Goal: Browse casually: Explore the website without a specific task or goal

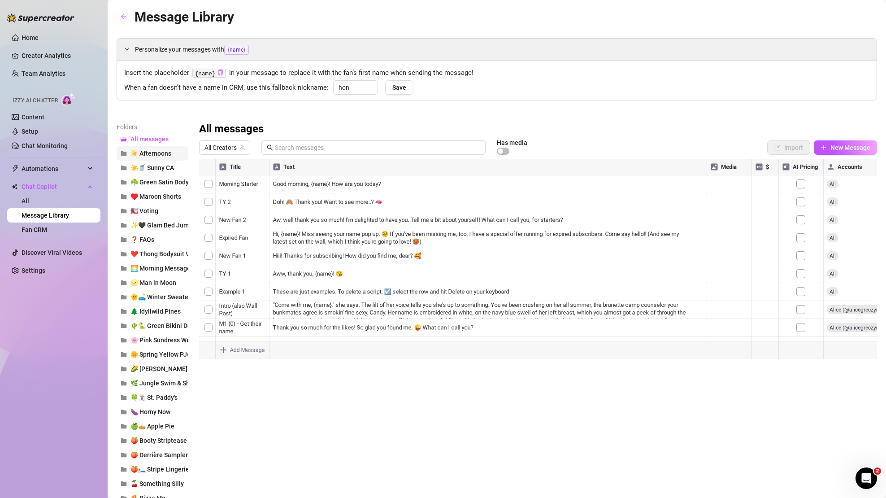
click at [163, 153] on span "☀️ Afternoons" at bounding box center [150, 153] width 41 height 7
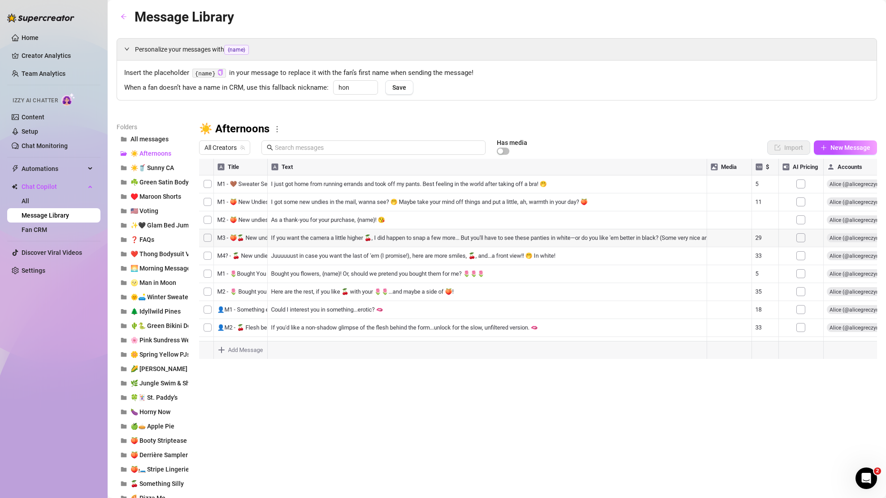
scroll to position [233, 0]
drag, startPoint x: 202, startPoint y: 271, endPoint x: 209, endPoint y: 177, distance: 94.0
click at [209, 177] on div at bounding box center [538, 259] width 678 height 200
drag, startPoint x: 206, startPoint y: 279, endPoint x: 218, endPoint y: 171, distance: 108.4
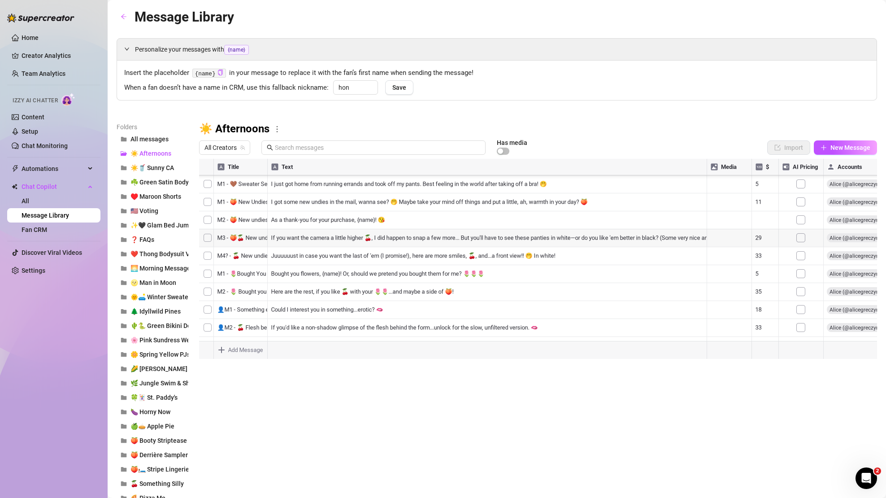
click at [218, 171] on div at bounding box center [538, 259] width 678 height 200
drag, startPoint x: 202, startPoint y: 189, endPoint x: 202, endPoint y: 182, distance: 7.6
click at [202, 182] on div at bounding box center [538, 259] width 678 height 200
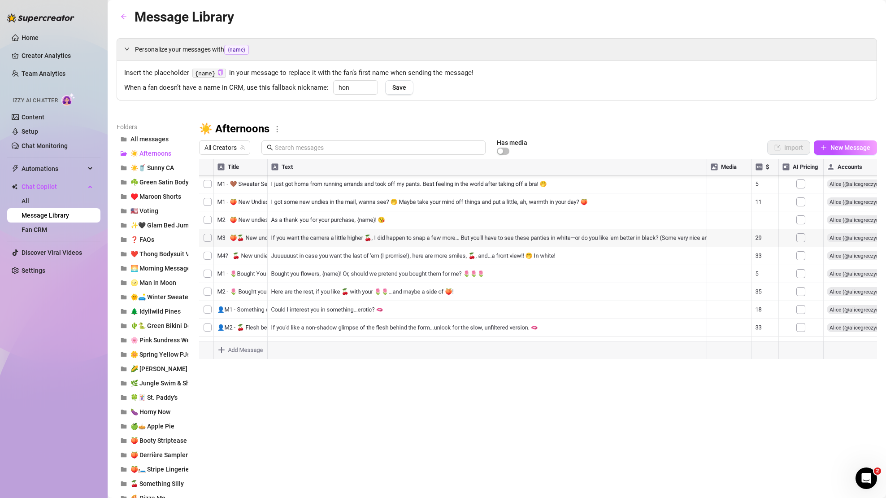
drag, startPoint x: 202, startPoint y: 309, endPoint x: 209, endPoint y: 182, distance: 127.1
click at [209, 182] on div at bounding box center [538, 259] width 678 height 200
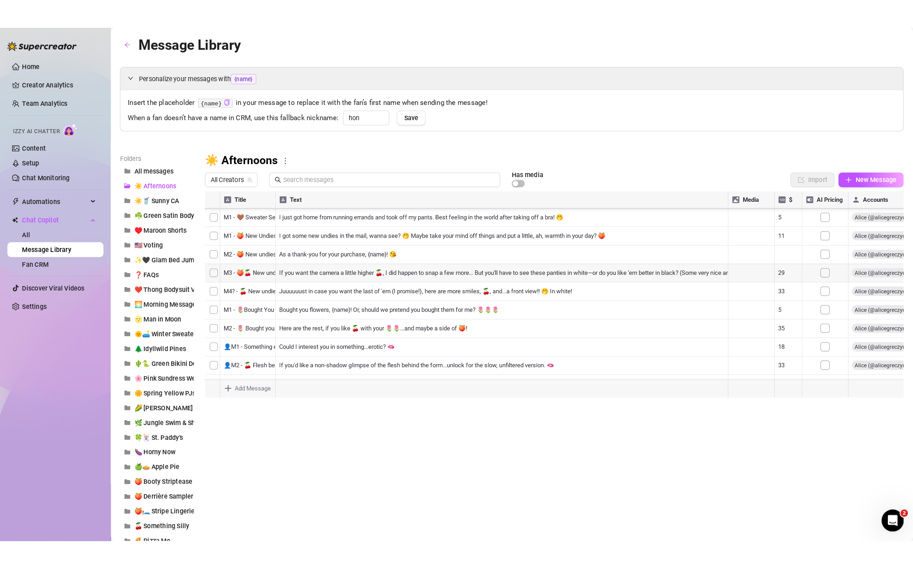
scroll to position [113, 0]
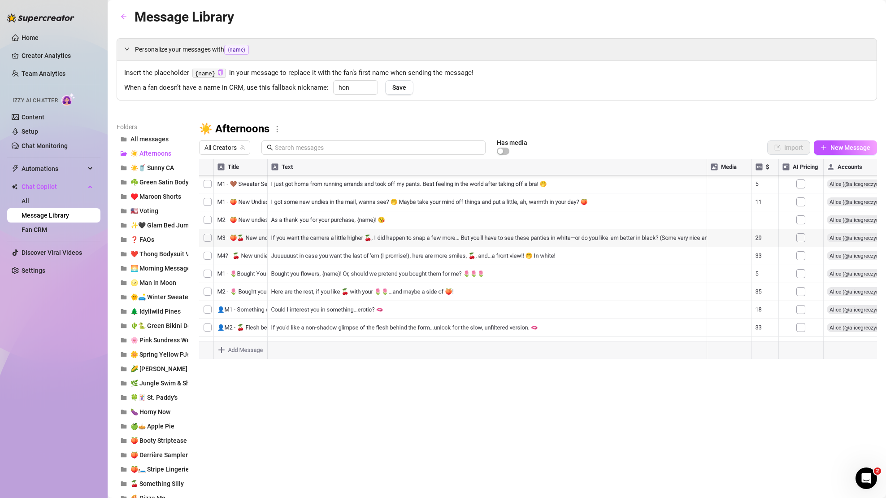
drag, startPoint x: 203, startPoint y: 322, endPoint x: 223, endPoint y: 192, distance: 131.2
click at [223, 192] on div at bounding box center [538, 259] width 678 height 200
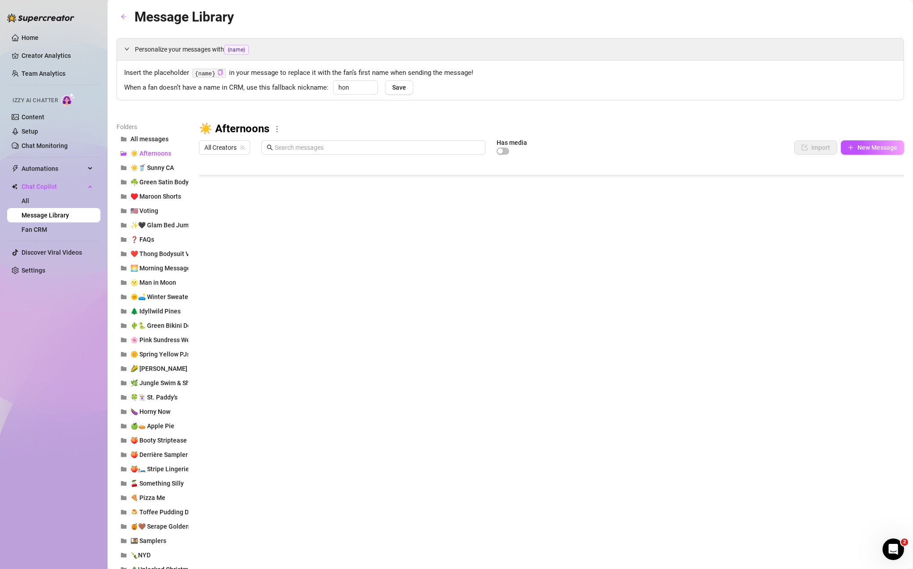
scroll to position [0, 0]
drag, startPoint x: 201, startPoint y: 310, endPoint x: 211, endPoint y: 219, distance: 91.2
click at [211, 219] on div at bounding box center [551, 259] width 705 height 200
drag, startPoint x: 203, startPoint y: 182, endPoint x: 240, endPoint y: 311, distance: 134.1
click at [233, 331] on div at bounding box center [551, 259] width 705 height 200
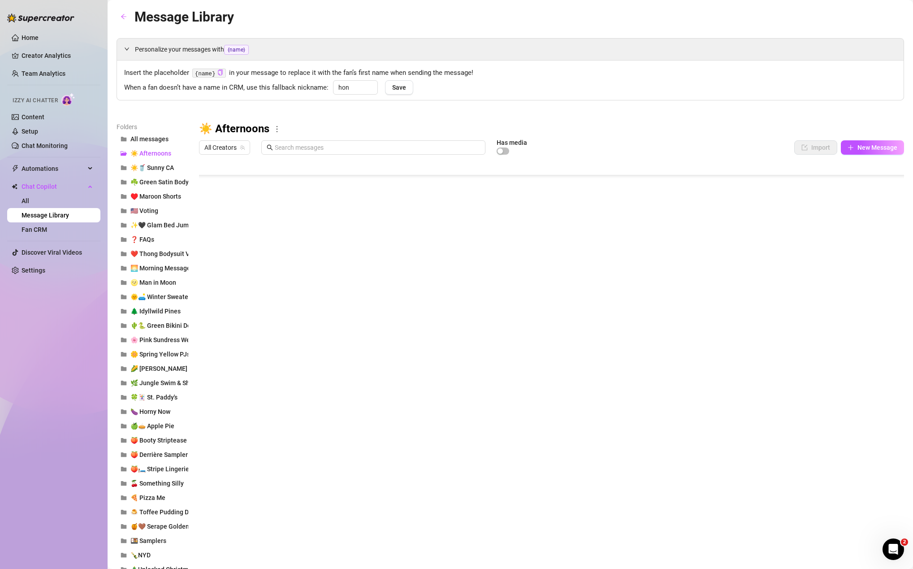
scroll to position [112, 0]
drag, startPoint x: 200, startPoint y: 218, endPoint x: 220, endPoint y: 331, distance: 114.0
click at [220, 331] on div at bounding box center [551, 259] width 705 height 200
drag, startPoint x: 202, startPoint y: 208, endPoint x: 213, endPoint y: 326, distance: 118.9
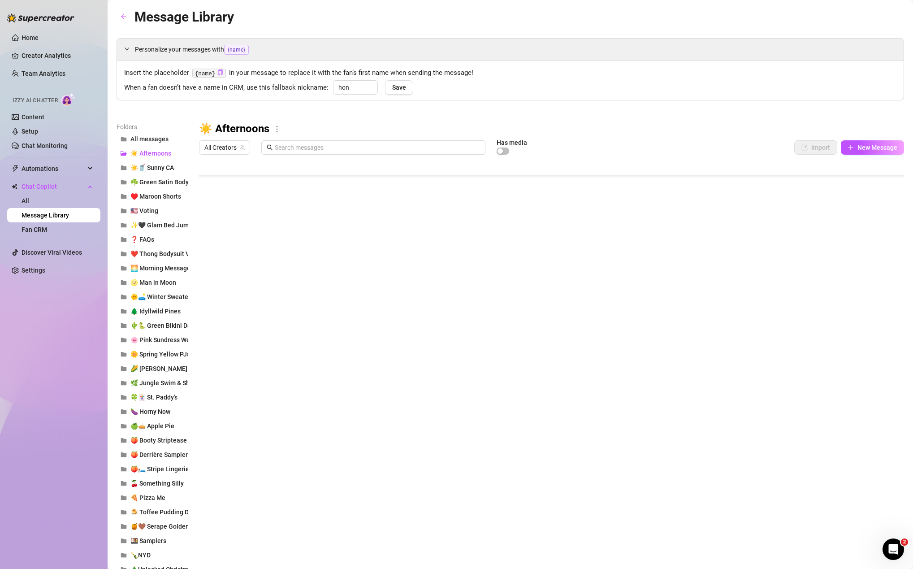
click at [213, 326] on div at bounding box center [551, 259] width 705 height 200
drag, startPoint x: 202, startPoint y: 293, endPoint x: 204, endPoint y: 318, distance: 25.6
click at [204, 318] on div at bounding box center [551, 259] width 705 height 200
